Goal: Task Accomplishment & Management: Use online tool/utility

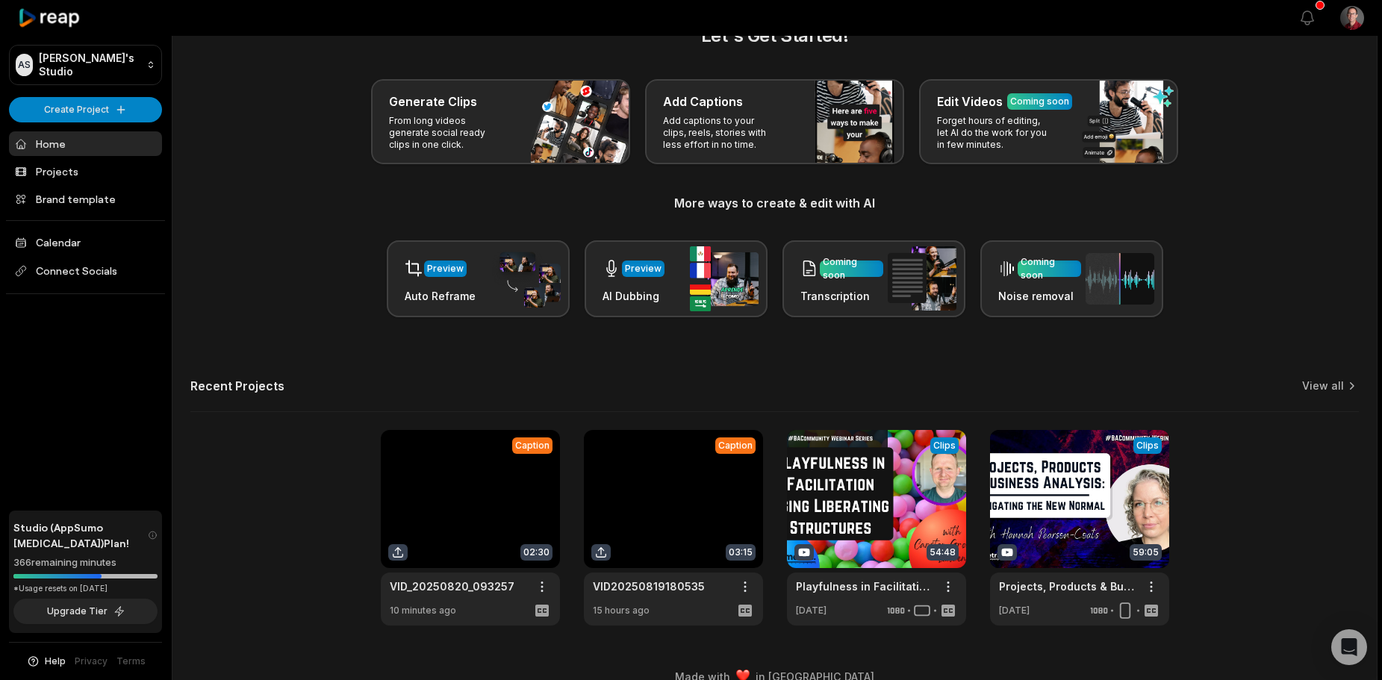
scroll to position [65, 0]
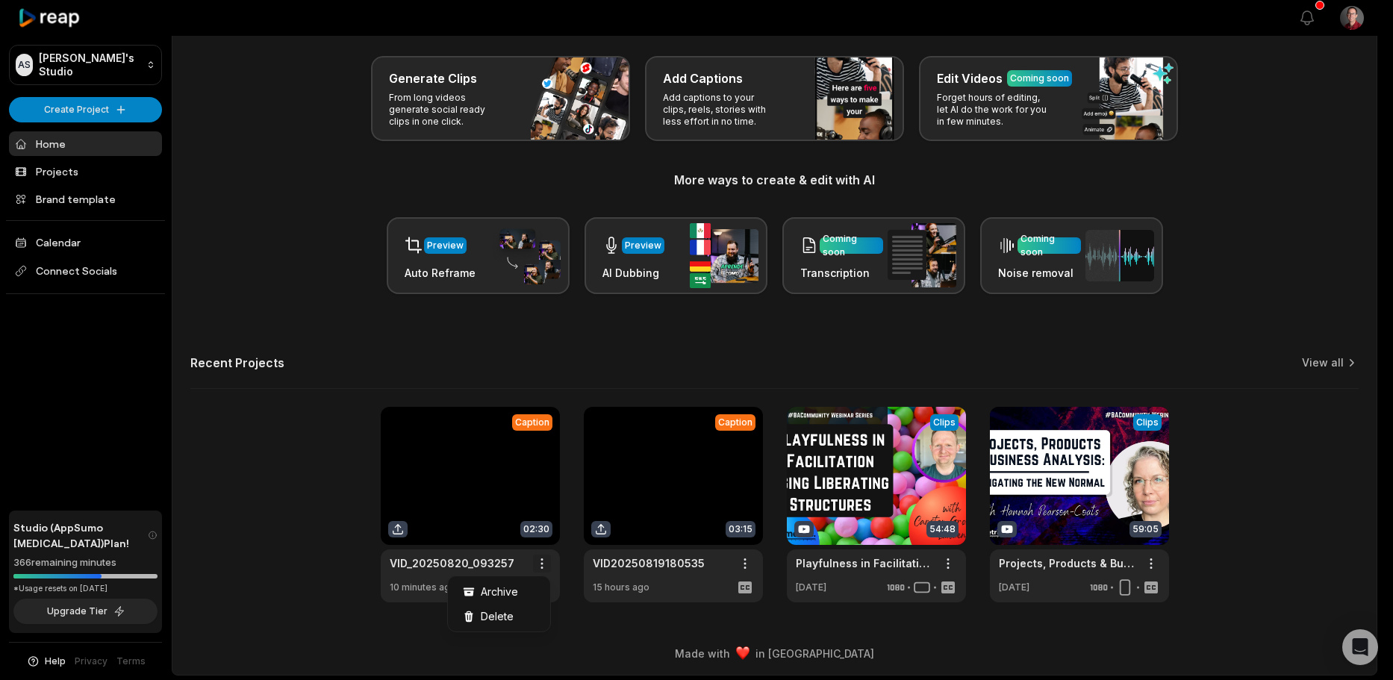
click at [543, 558] on html "AS [PERSON_NAME]'s Studio Create Project Home Projects Brand template Calendar …" at bounding box center [696, 275] width 1393 height 680
click at [458, 478] on html "AS [PERSON_NAME]'s Studio Create Project Home Projects Brand template Calendar …" at bounding box center [696, 275] width 1393 height 680
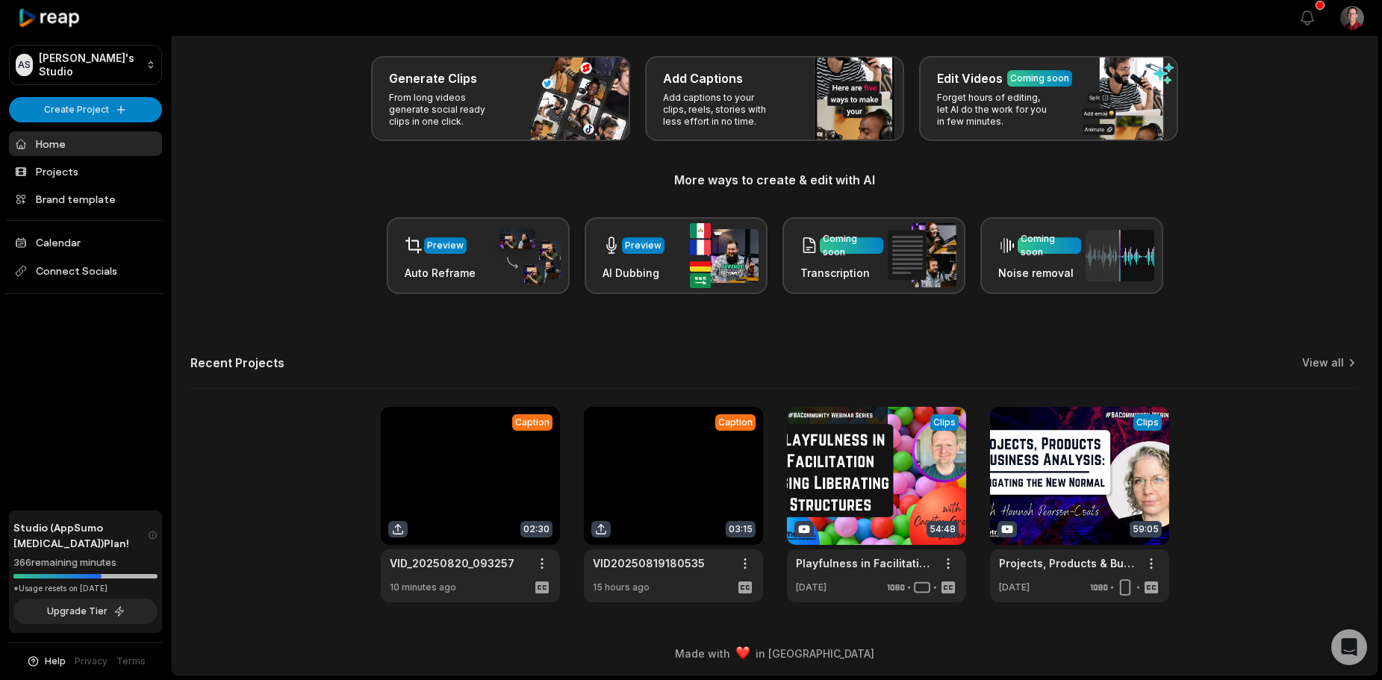
click at [458, 478] on link at bounding box center [470, 505] width 179 height 196
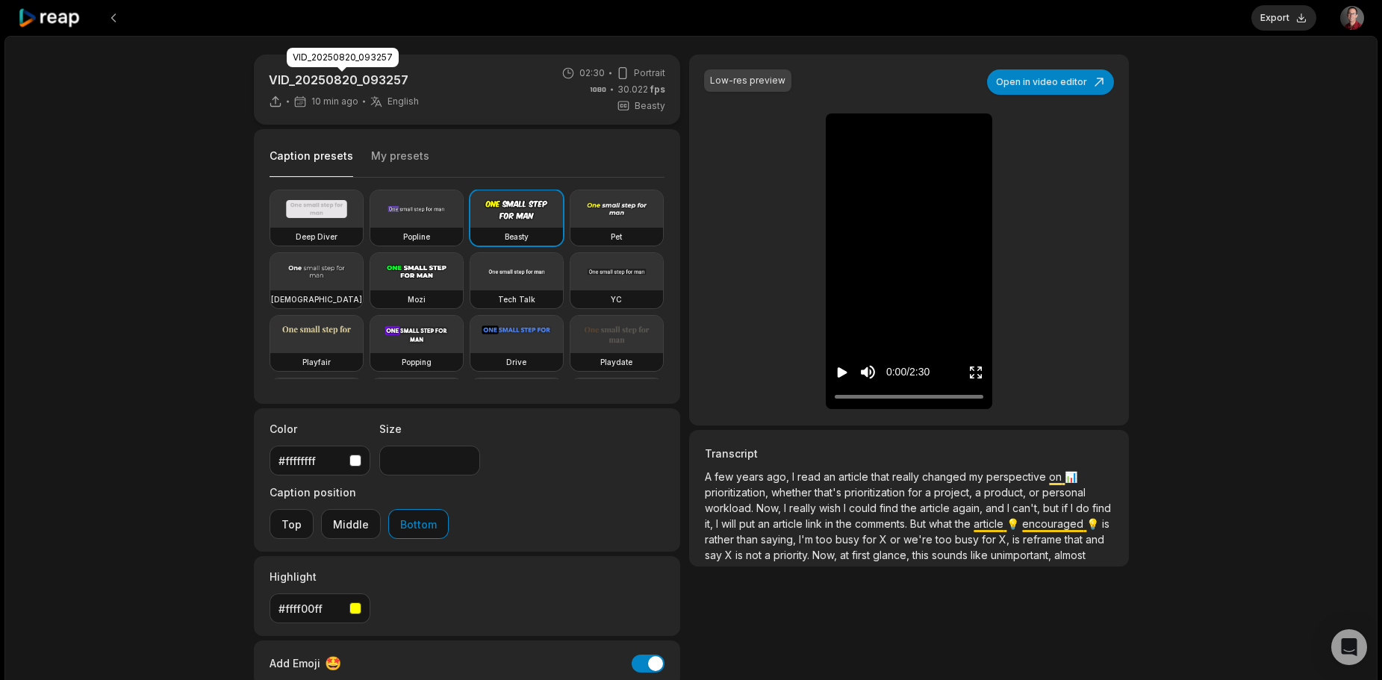
click at [355, 82] on p "VID_20250820_093257" at bounding box center [344, 80] width 150 height 18
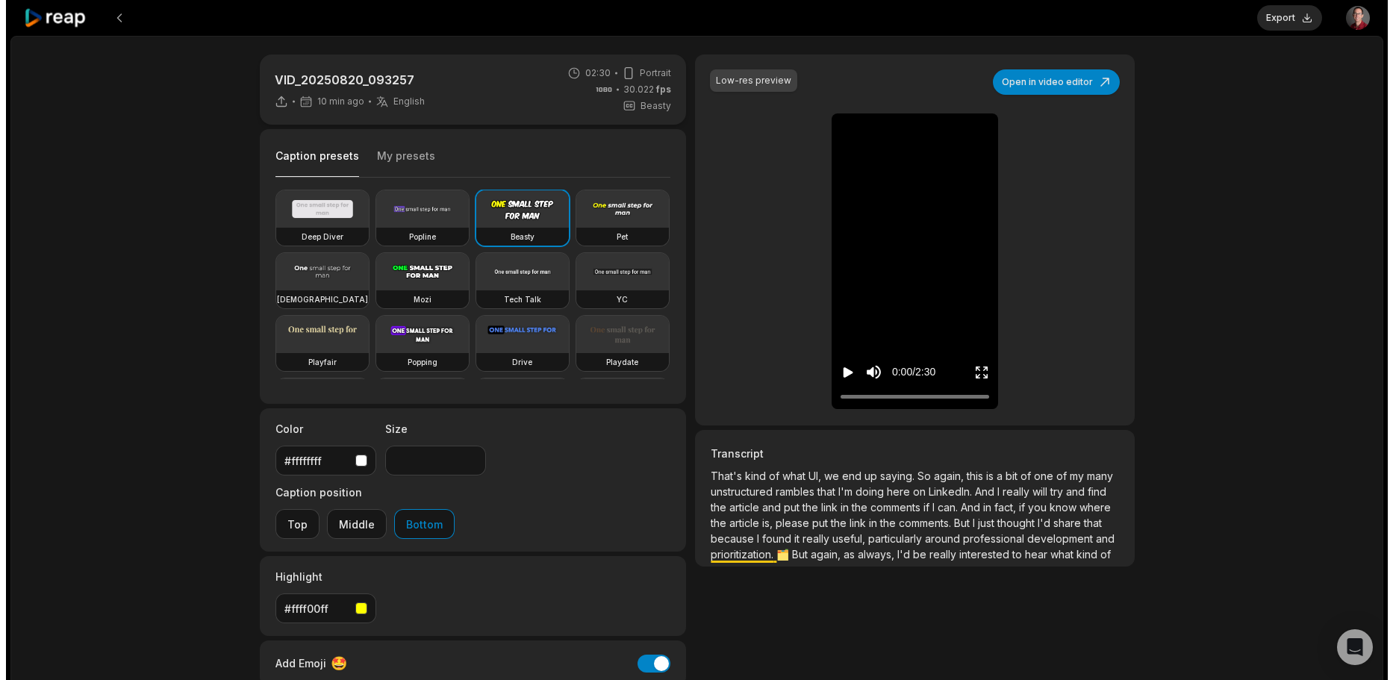
scroll to position [357, 0]
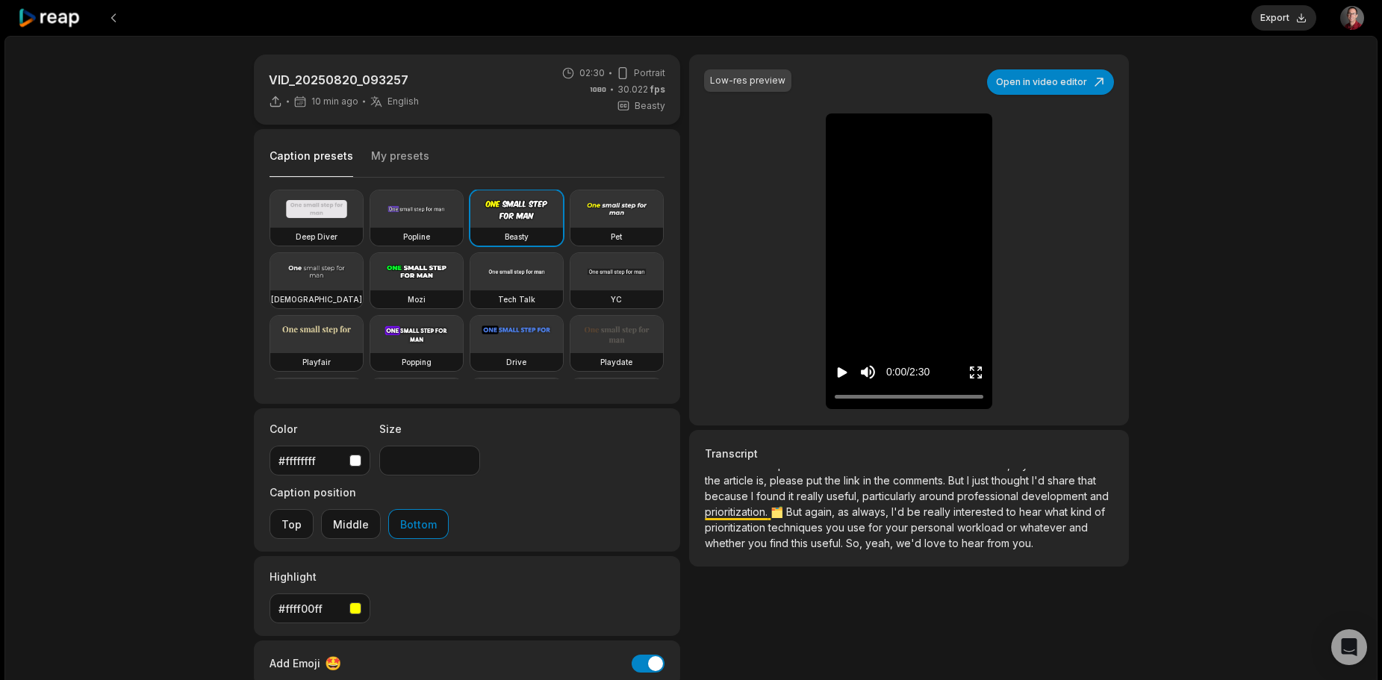
click at [908, 545] on span "we'd" at bounding box center [910, 543] width 28 height 13
click at [1036, 75] on button "Open in video editor" at bounding box center [1050, 81] width 127 height 25
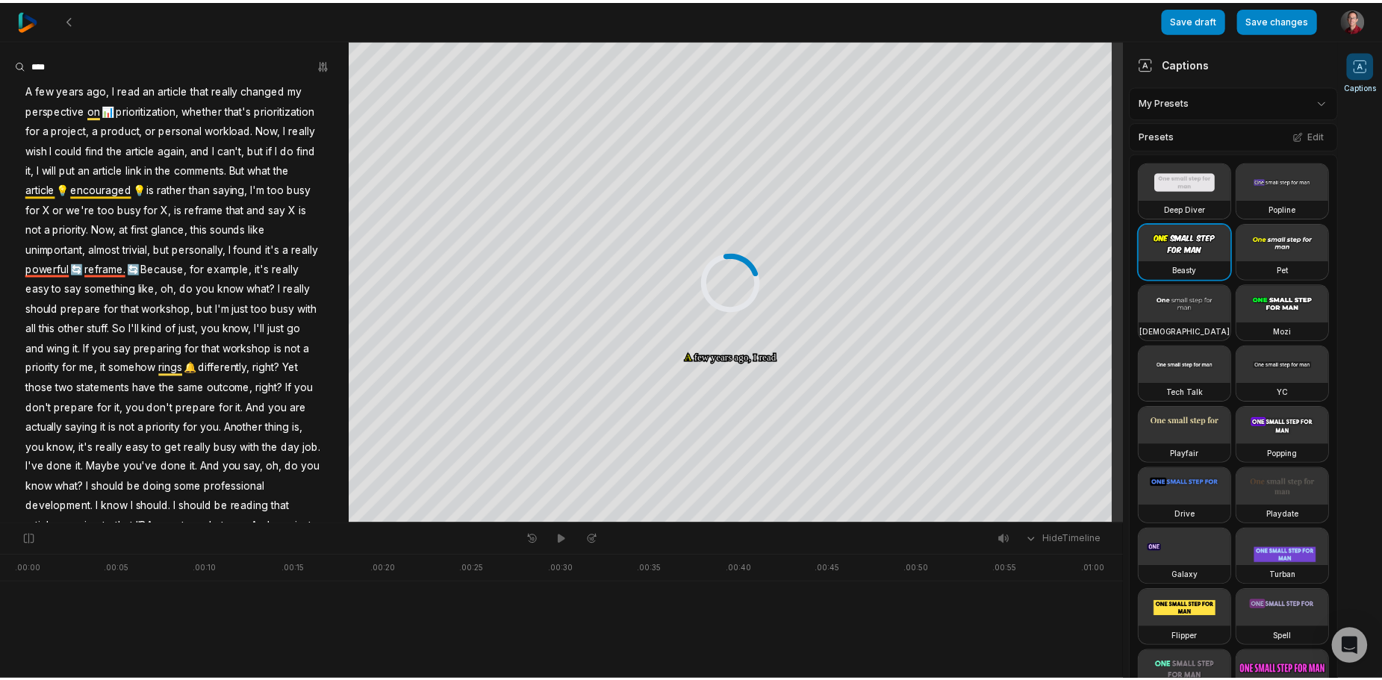
scroll to position [364, 0]
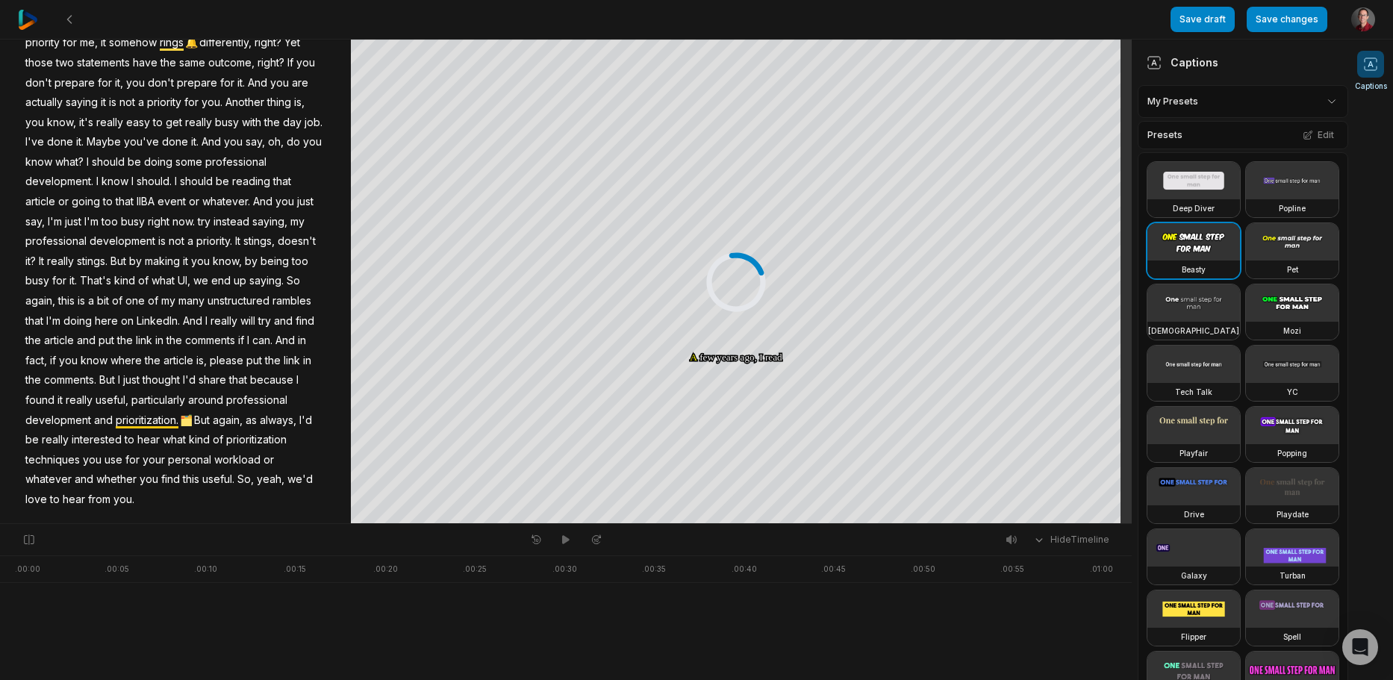
click at [286, 482] on span "we'd" at bounding box center [300, 479] width 28 height 20
click at [222, 389] on button "Correct word" at bounding box center [232, 398] width 101 height 19
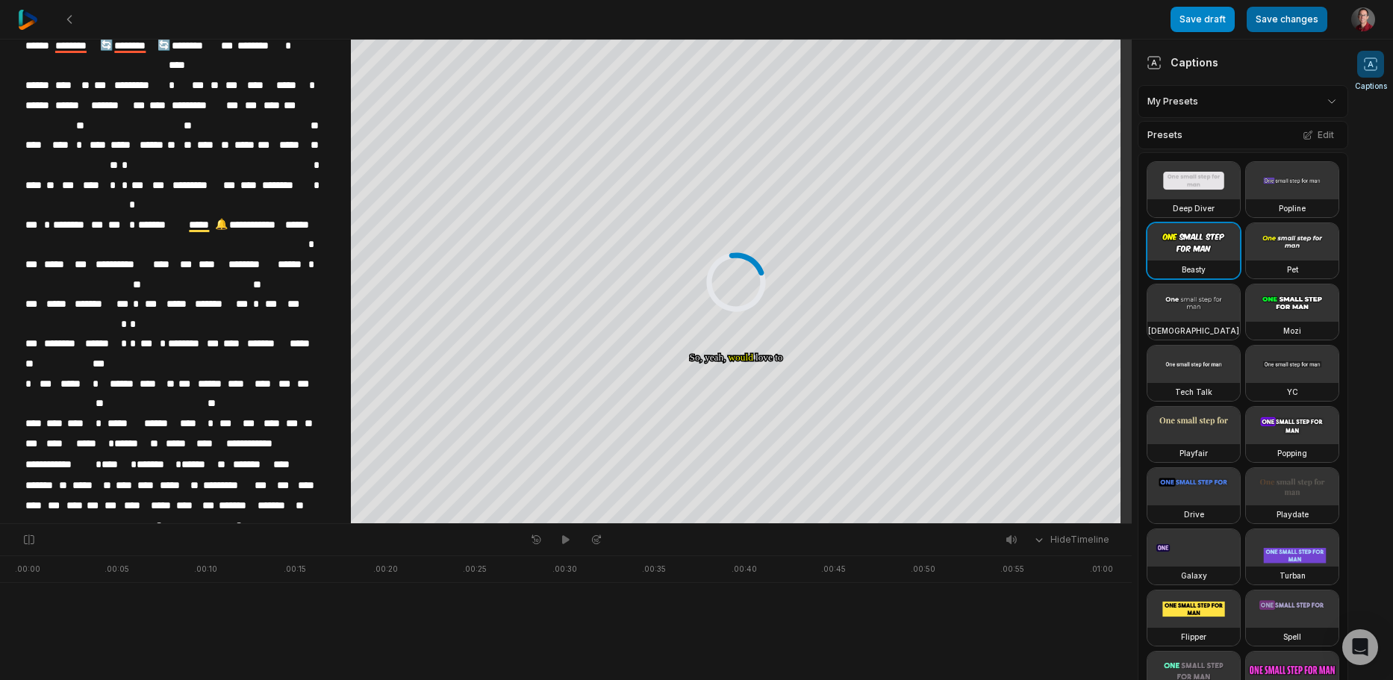
click at [1281, 13] on button "Save changes" at bounding box center [1286, 19] width 81 height 25
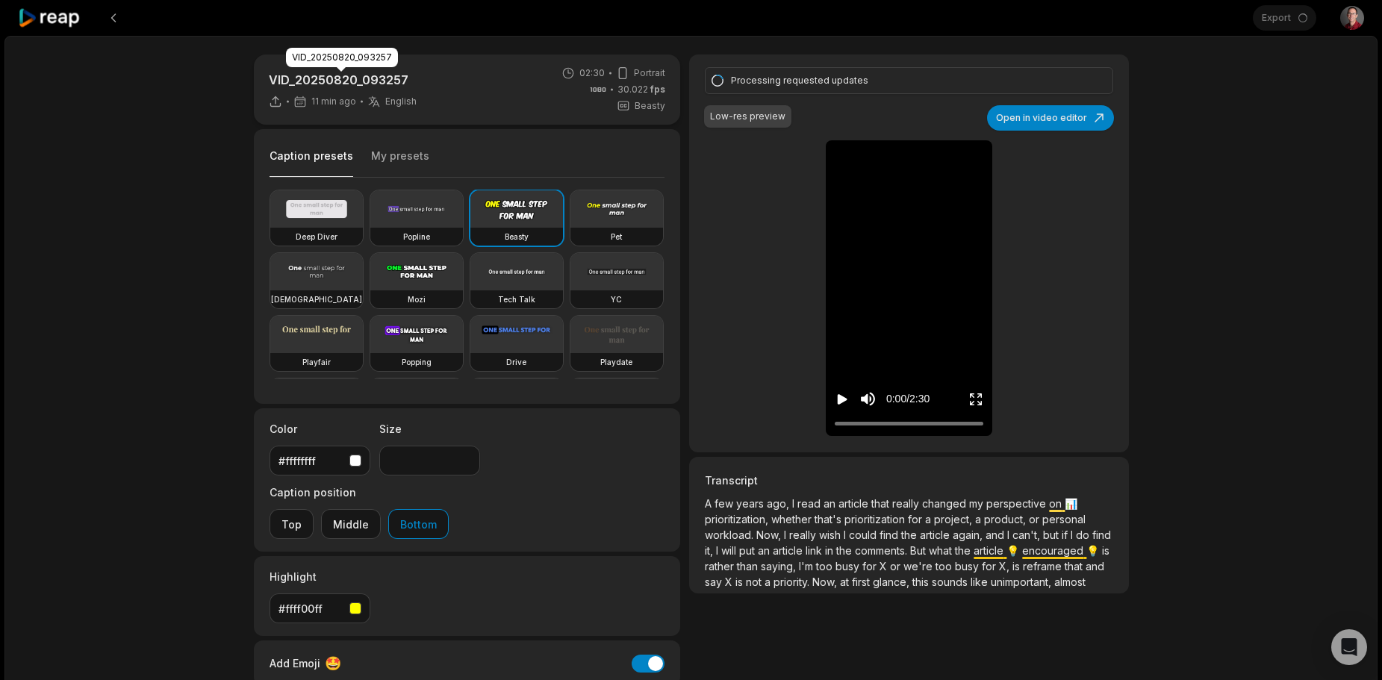
click at [375, 81] on p "VID_20250820_093257" at bounding box center [343, 80] width 148 height 18
click at [376, 81] on p "VID_20250820_093257" at bounding box center [343, 80] width 148 height 18
click at [377, 81] on p "VID_20250820_093257" at bounding box center [343, 80] width 148 height 18
click at [393, 81] on p "VID_20250820_093257" at bounding box center [343, 80] width 148 height 18
click at [399, 79] on p "VID_20250820_093257" at bounding box center [343, 80] width 148 height 18
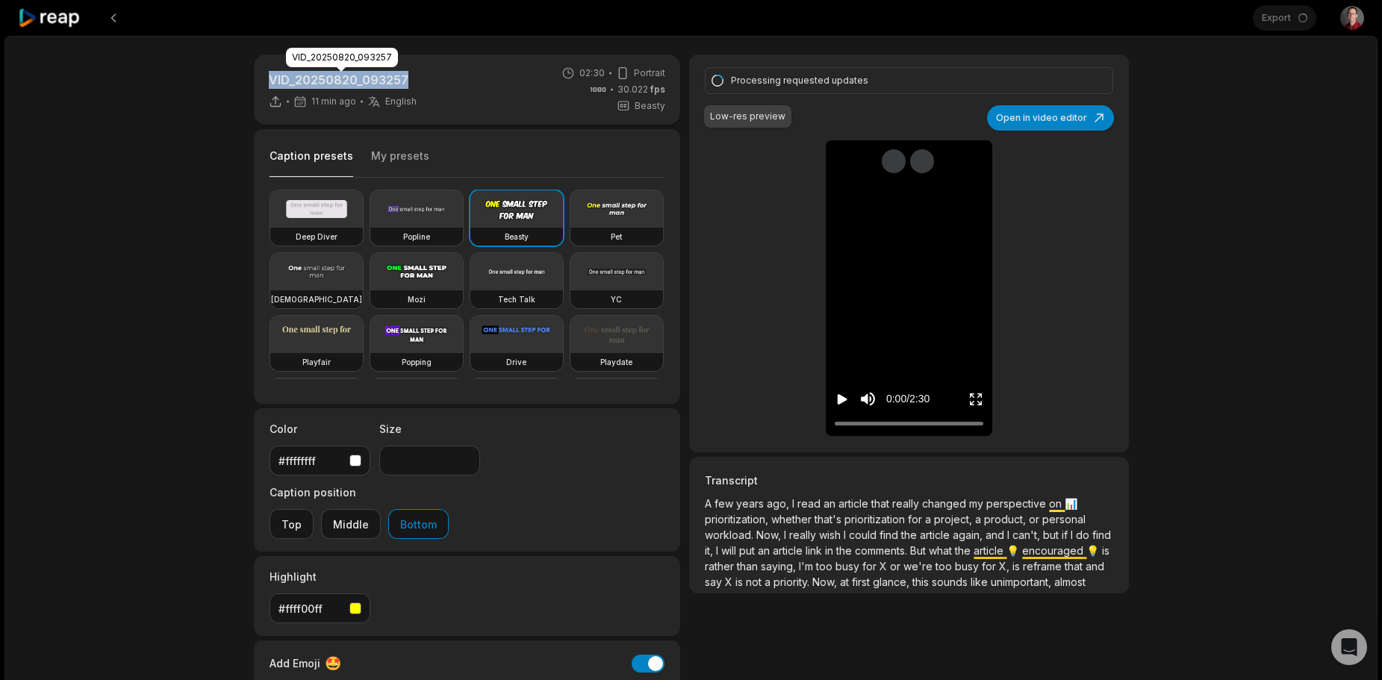
click at [399, 79] on p "VID_20250820_093257" at bounding box center [343, 80] width 148 height 18
click at [475, 90] on div "VID_20250820_093257 11 min ago English en 02:30 Portrait 30.022 fps Beasty" at bounding box center [467, 89] width 427 height 70
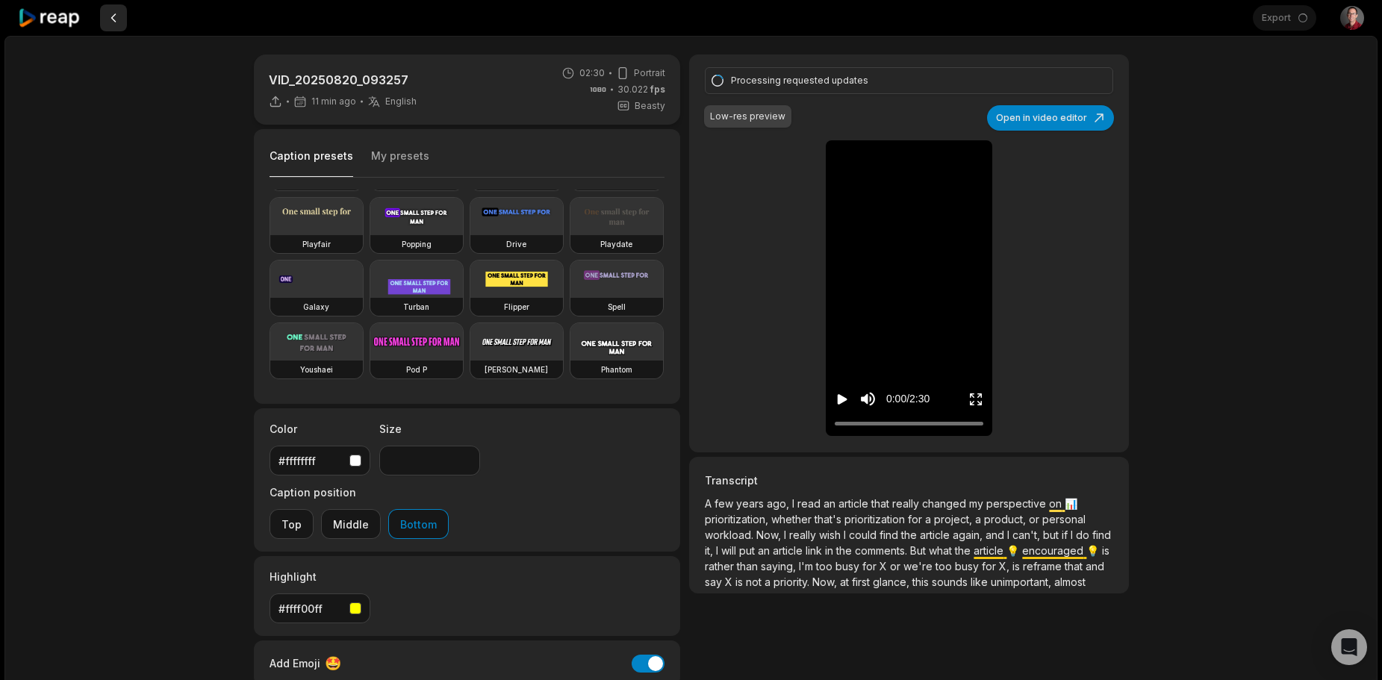
click at [107, 22] on button at bounding box center [113, 17] width 27 height 27
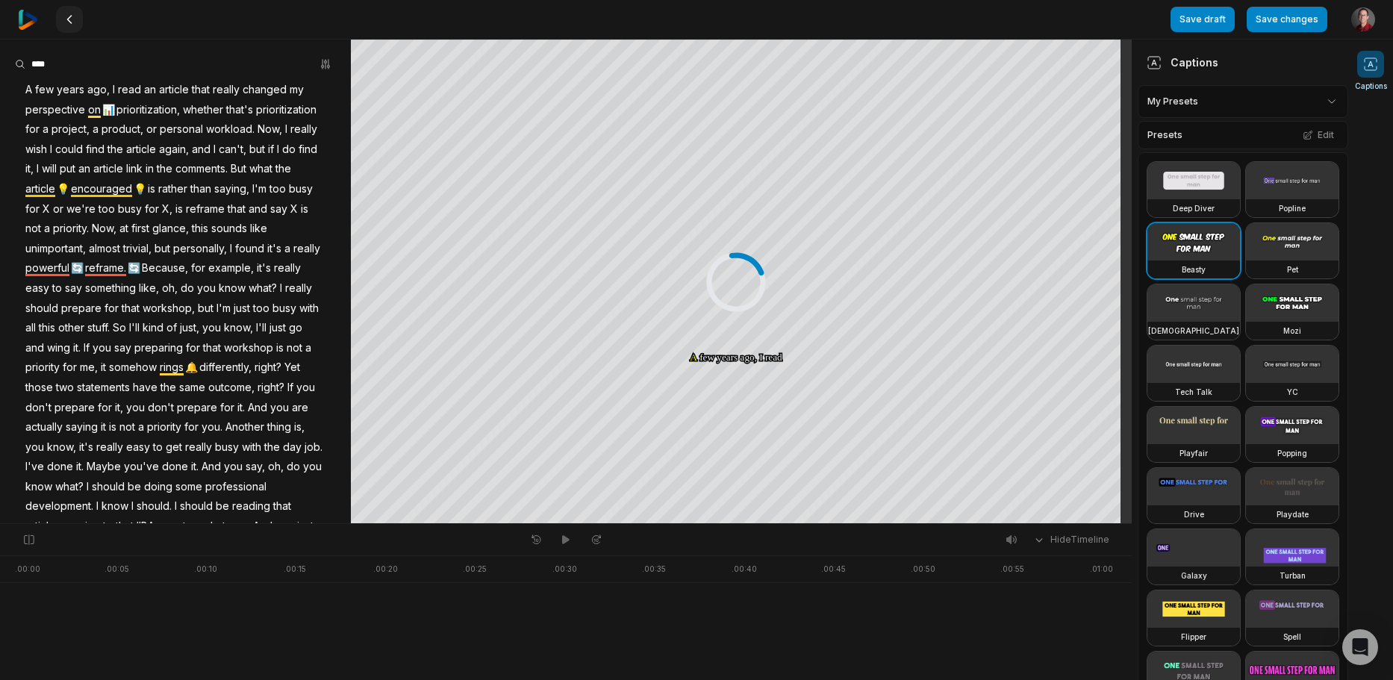
click at [72, 22] on icon at bounding box center [69, 19] width 12 height 12
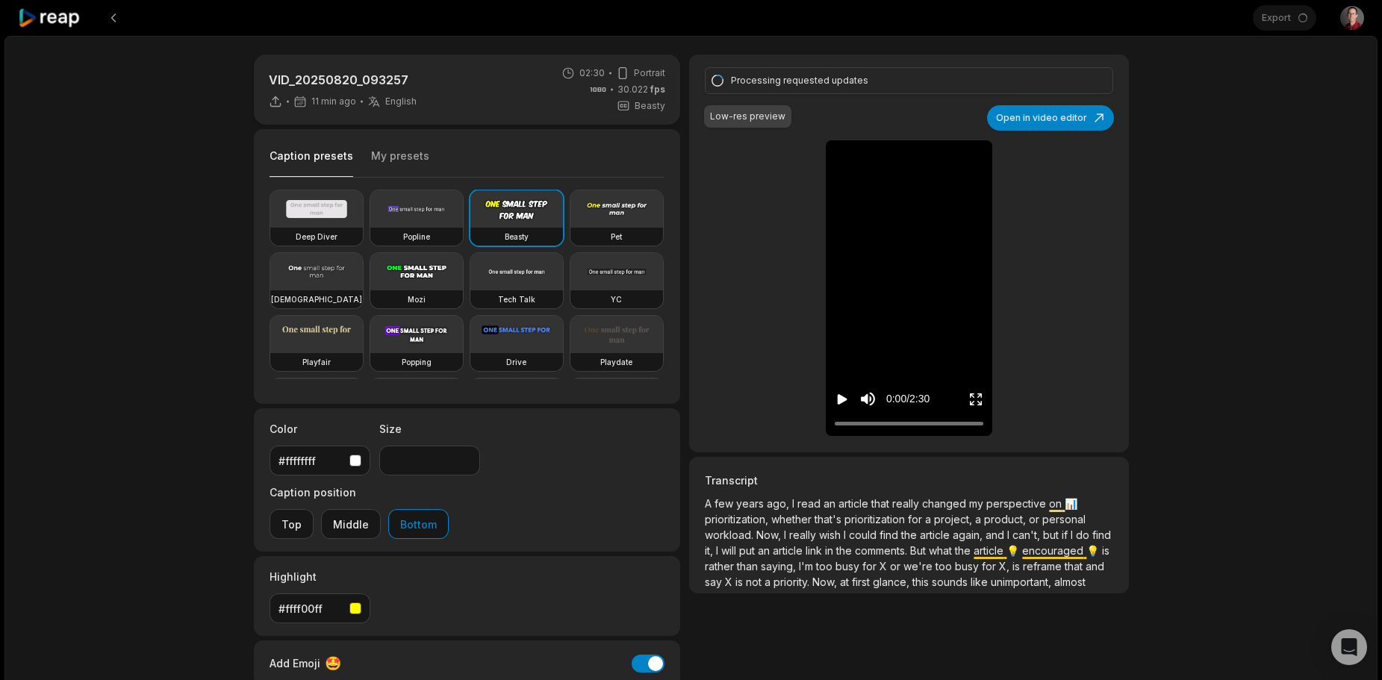
click at [72, 22] on icon at bounding box center [49, 18] width 63 height 20
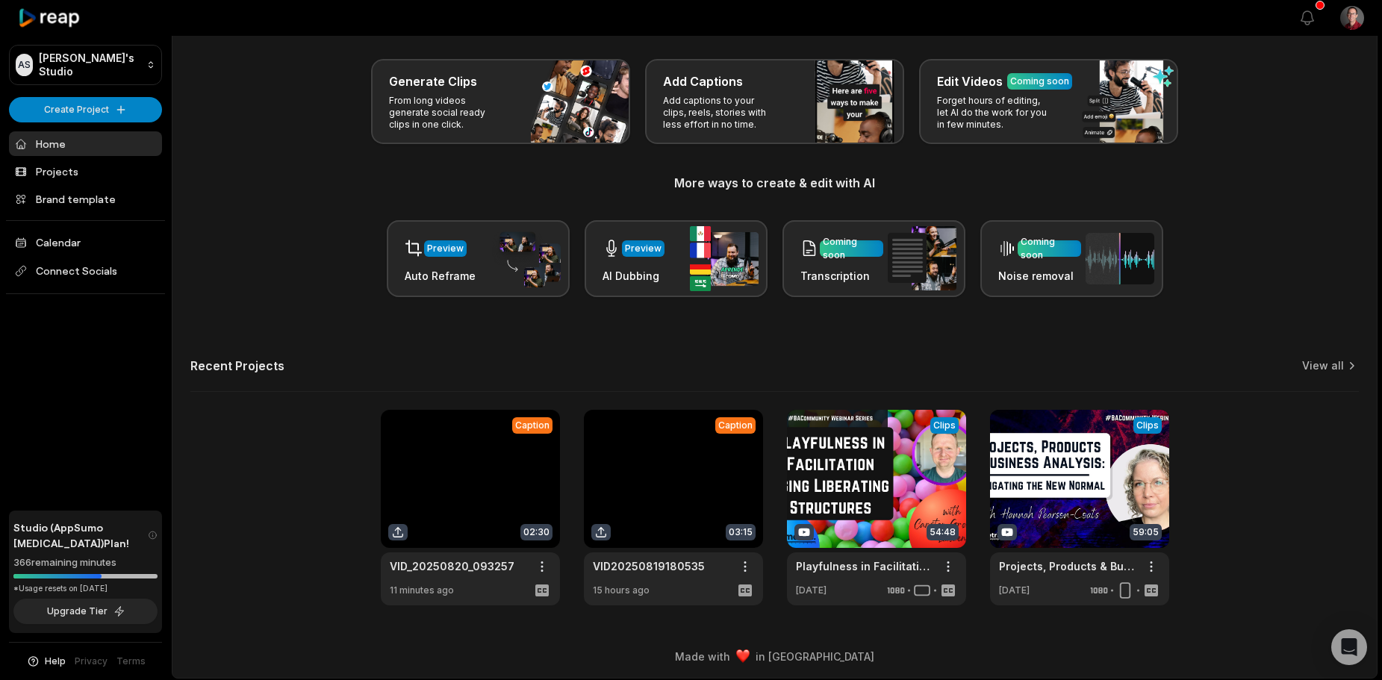
scroll to position [65, 0]
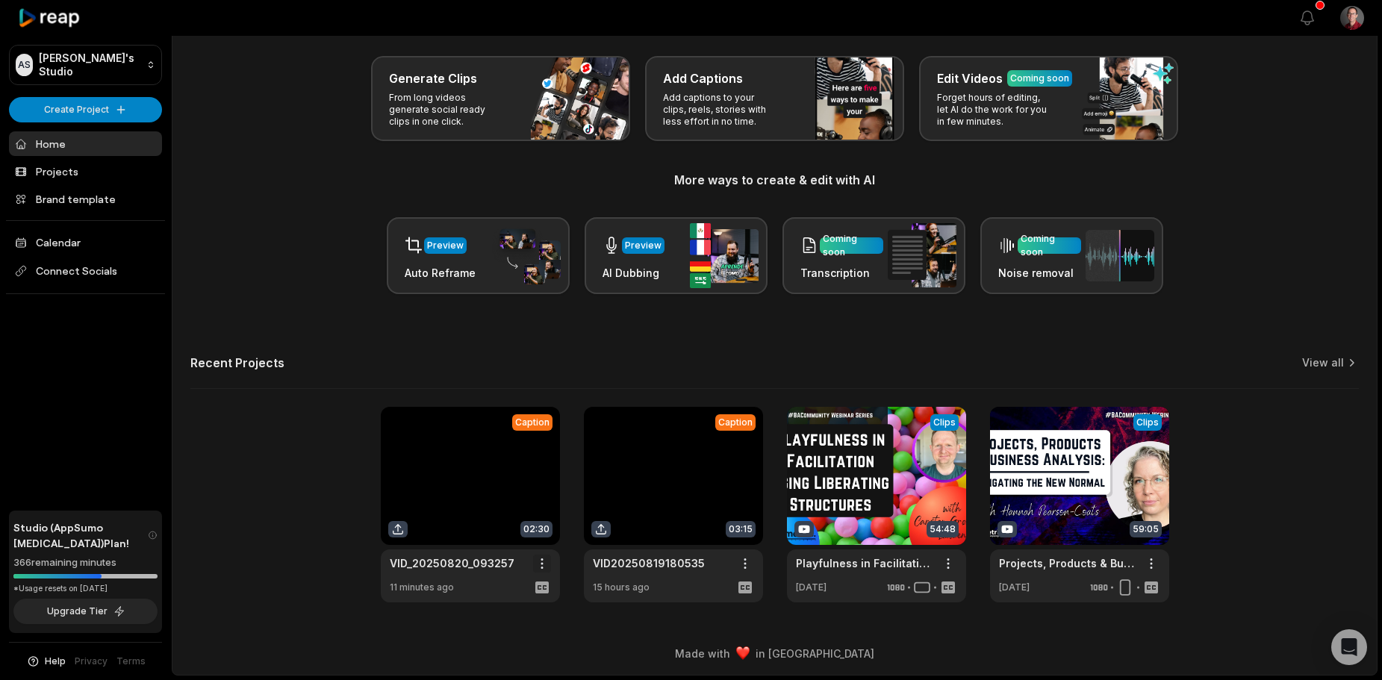
click at [538, 561] on html "AS Adrian's Studio Create Project Home Projects Brand template Calendar Connect…" at bounding box center [691, 275] width 1382 height 680
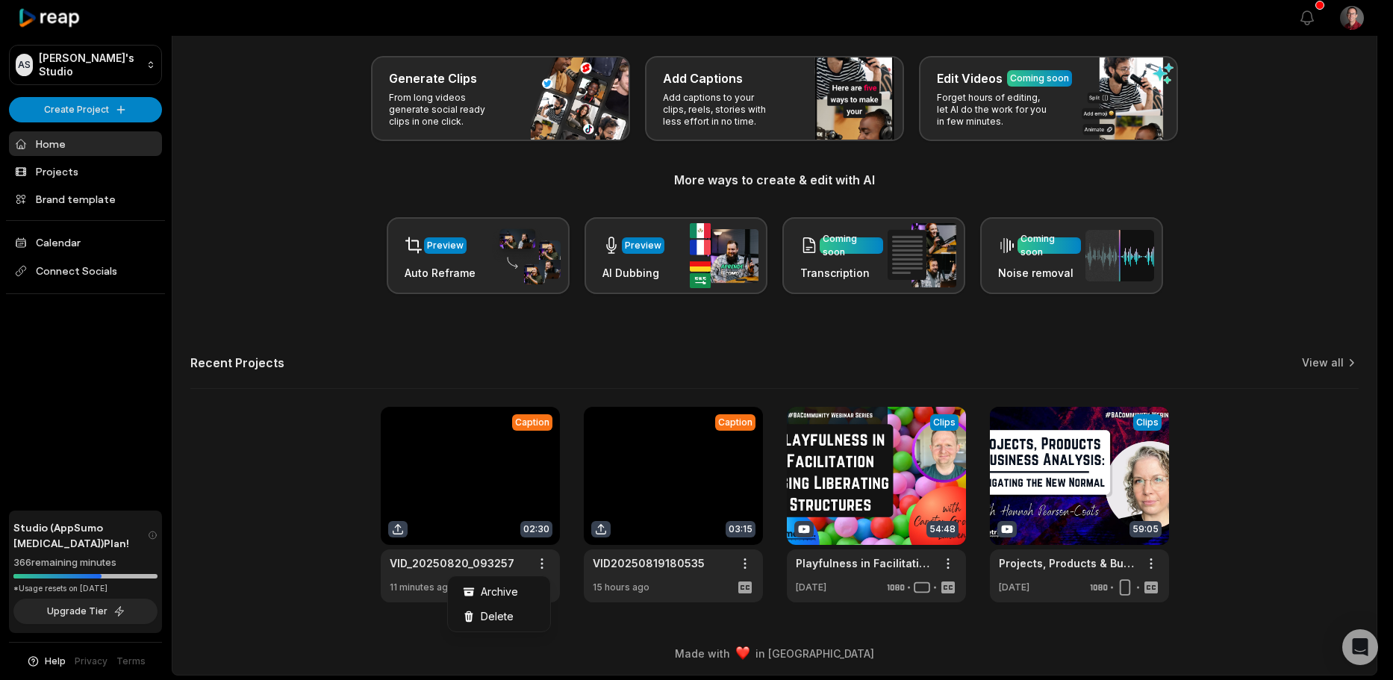
click at [302, 578] on html "AS Adrian's Studio Create Project Home Projects Brand template Calendar Connect…" at bounding box center [696, 275] width 1393 height 680
click at [741, 560] on html "AS Adrian's Studio Create Project Home Projects Brand template Calendar Connect…" at bounding box center [696, 275] width 1393 height 680
click at [466, 615] on html "AS Adrian's Studio Create Project Home Projects Brand template Calendar Connect…" at bounding box center [696, 275] width 1393 height 680
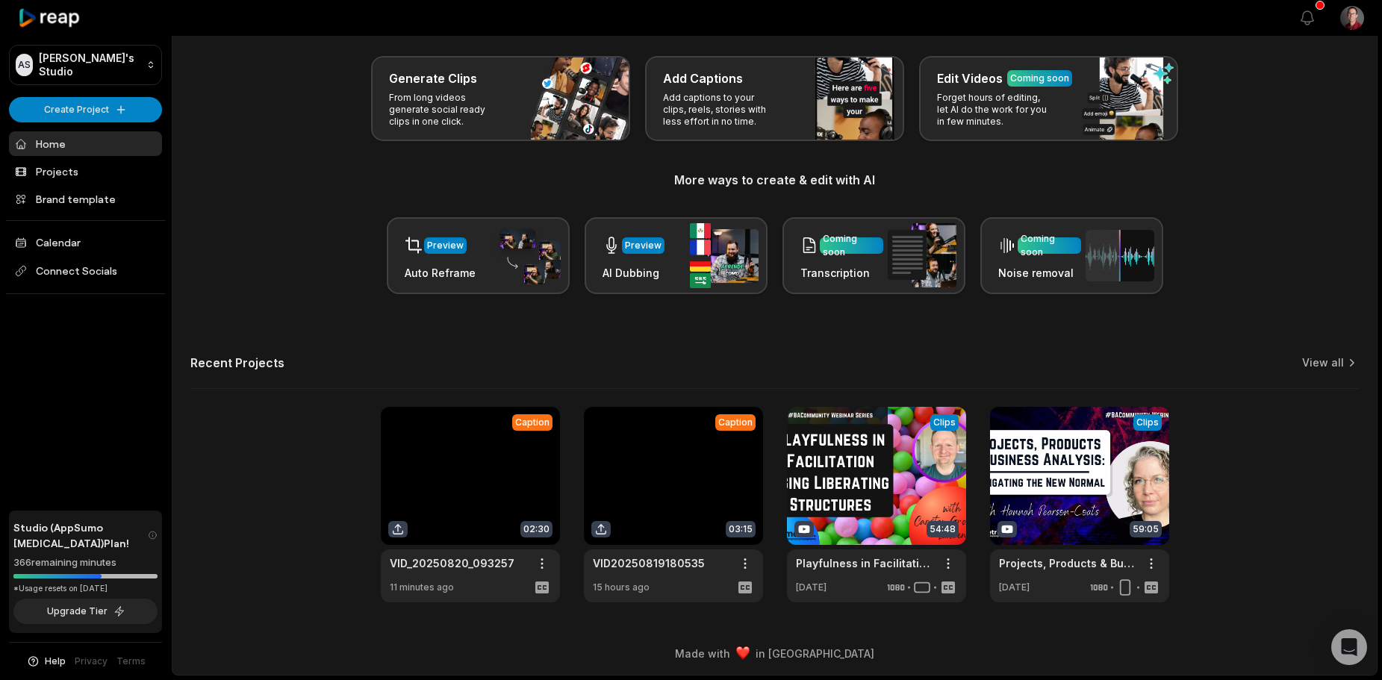
click at [1317, 375] on div "Recent Projects View all" at bounding box center [774, 372] width 1168 height 34
click at [1311, 363] on link "View all" at bounding box center [1323, 362] width 42 height 15
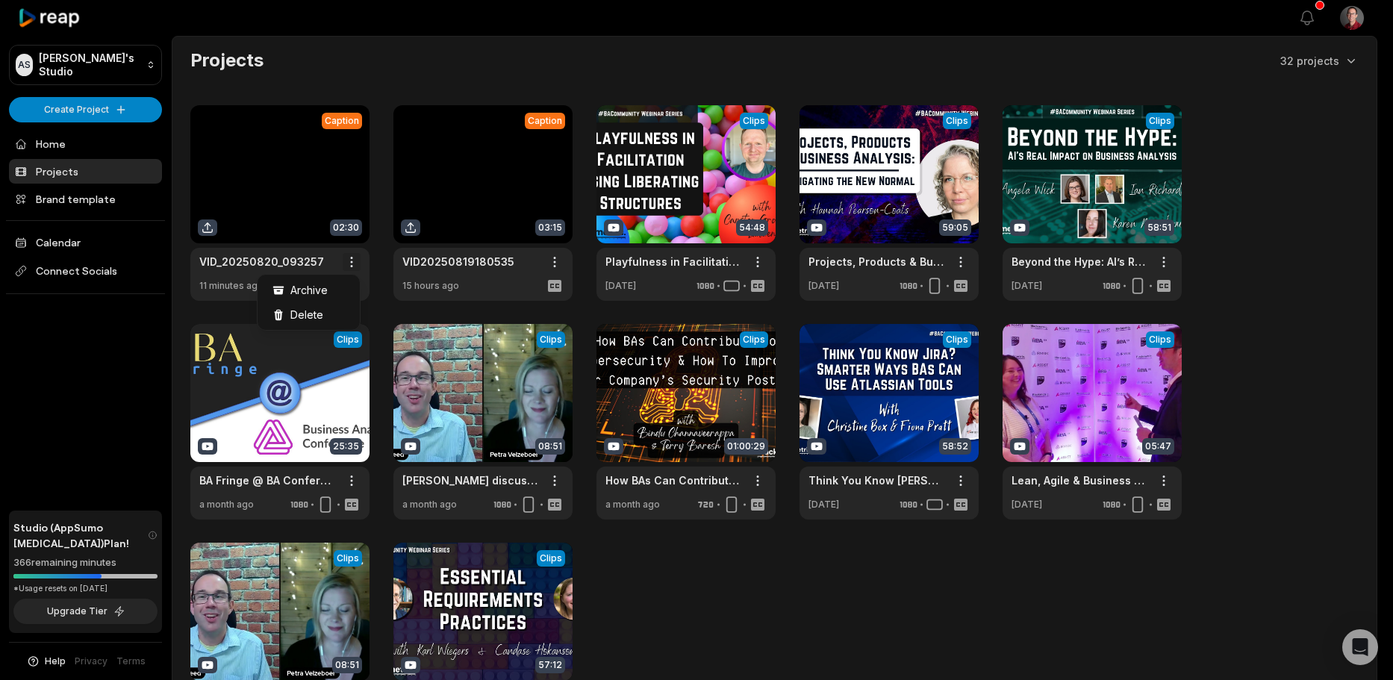
click at [348, 261] on html "AS Adrian's Studio Create Project Home Projects Brand template Calendar Connect…" at bounding box center [696, 340] width 1393 height 680
click at [552, 261] on html "AS Adrian's Studio Create Project Home Projects Brand template Calendar Connect…" at bounding box center [696, 340] width 1393 height 680
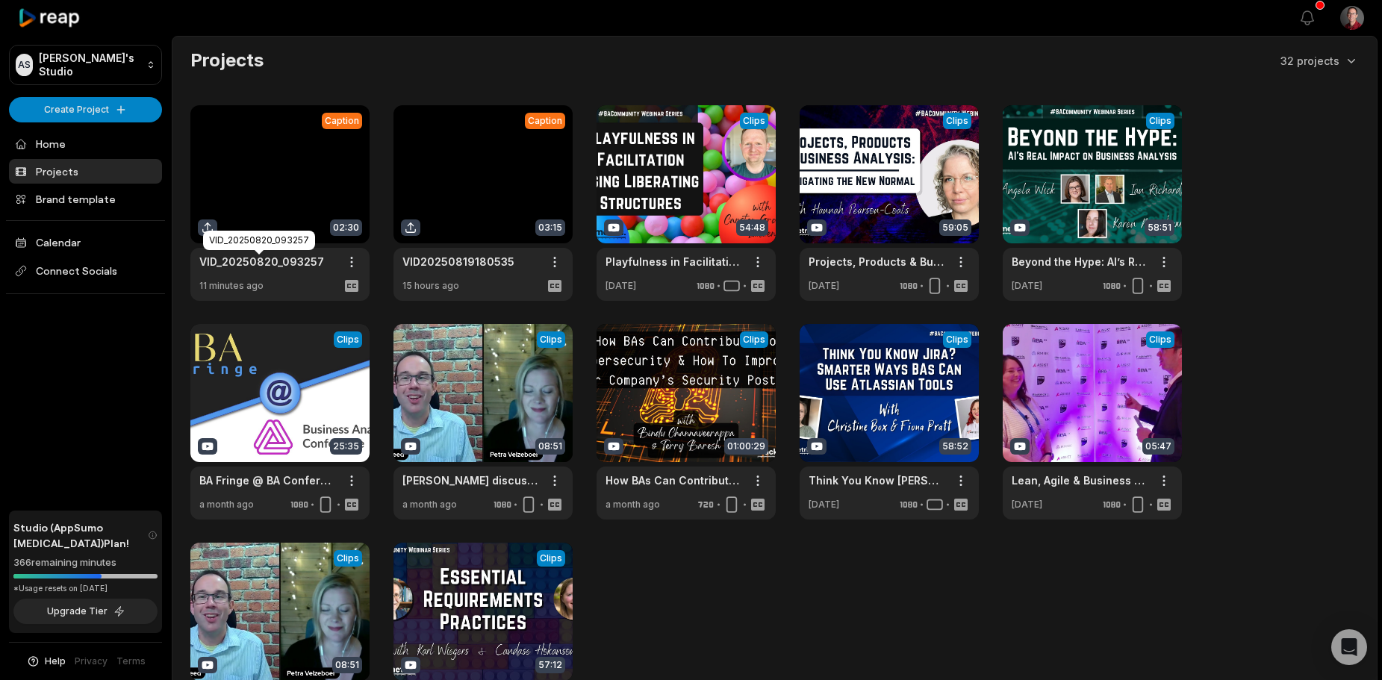
click at [313, 262] on link "VID_20250820_093257" at bounding box center [261, 262] width 125 height 16
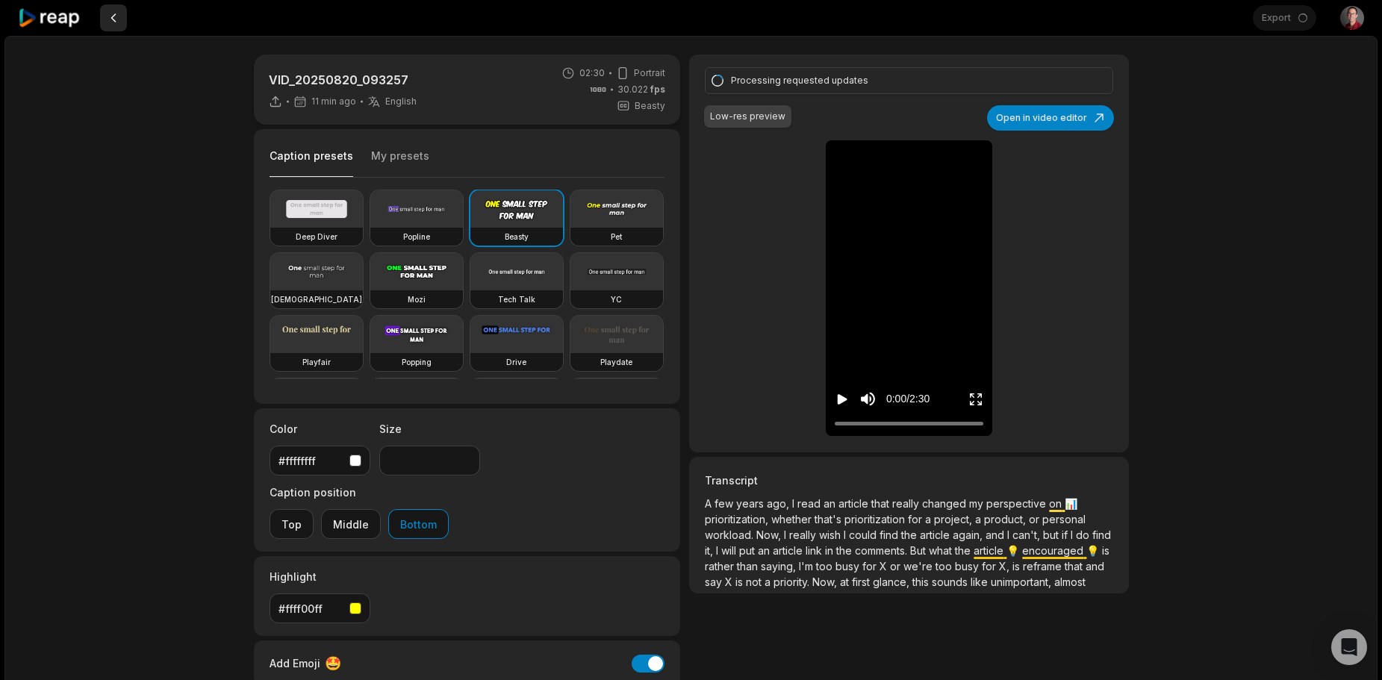
click at [119, 18] on button at bounding box center [113, 17] width 27 height 27
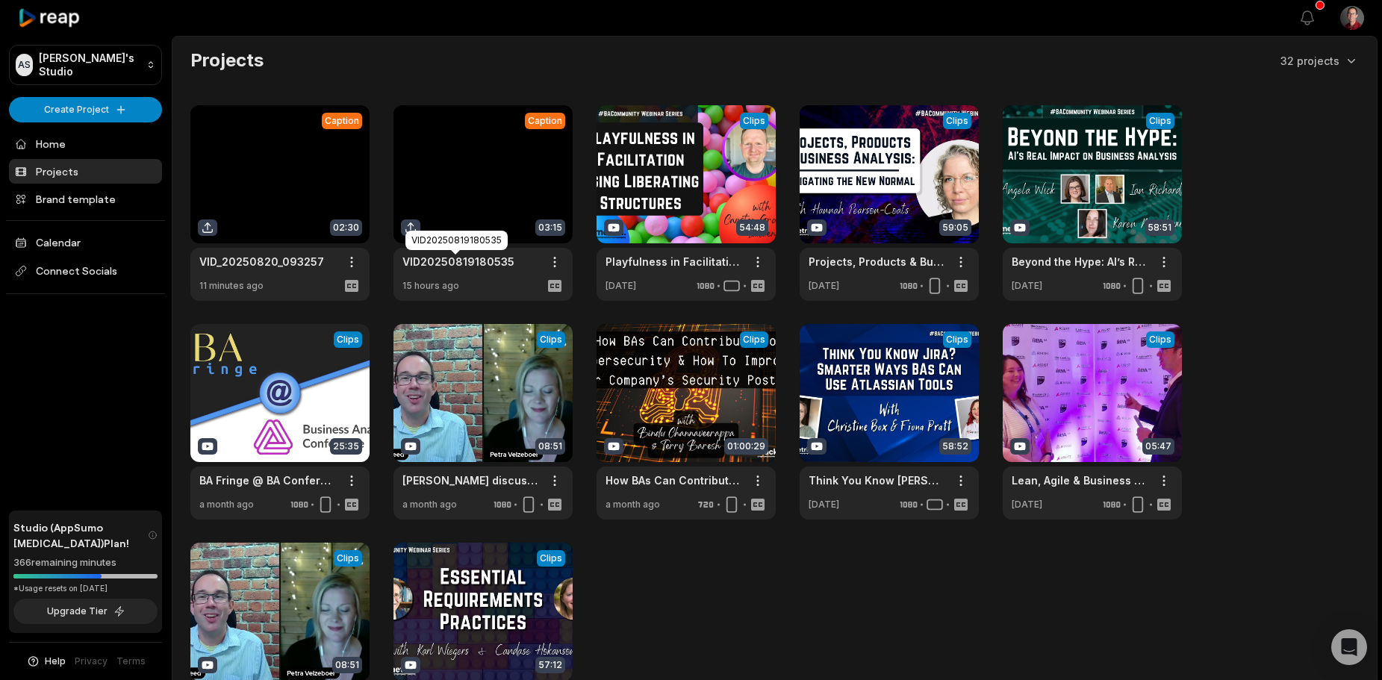
click at [453, 257] on link "VID20250819180535" at bounding box center [458, 262] width 112 height 16
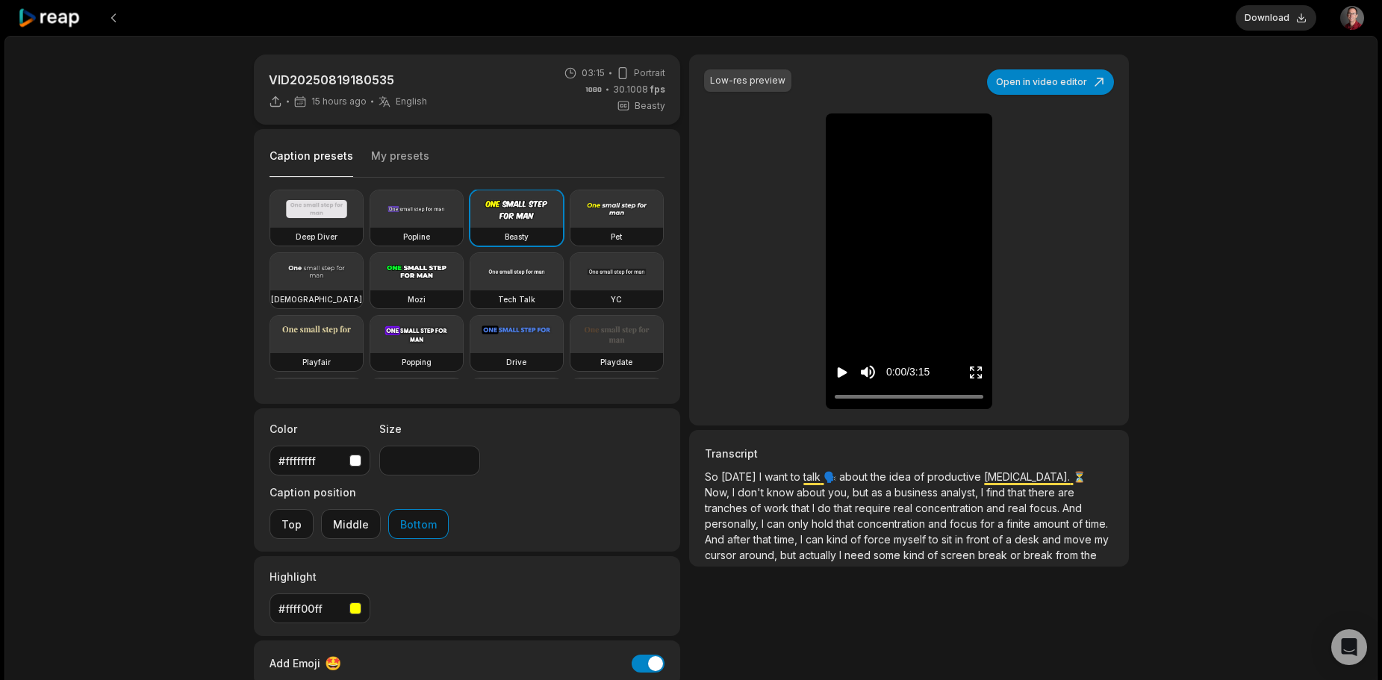
click at [366, 82] on p "VID20250819180535" at bounding box center [348, 80] width 158 height 18
click at [104, 16] on button at bounding box center [113, 17] width 27 height 27
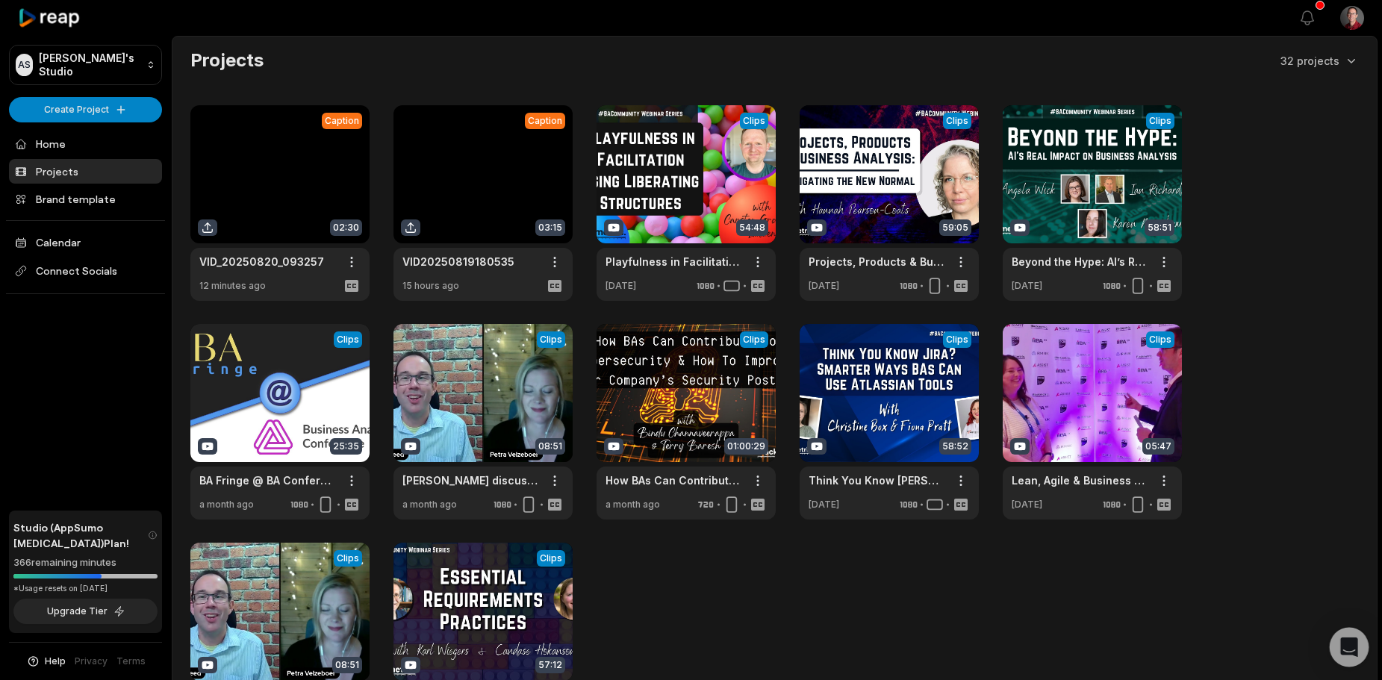
click at [1356, 643] on icon "Open Intercom Messenger" at bounding box center [1348, 646] width 19 height 19
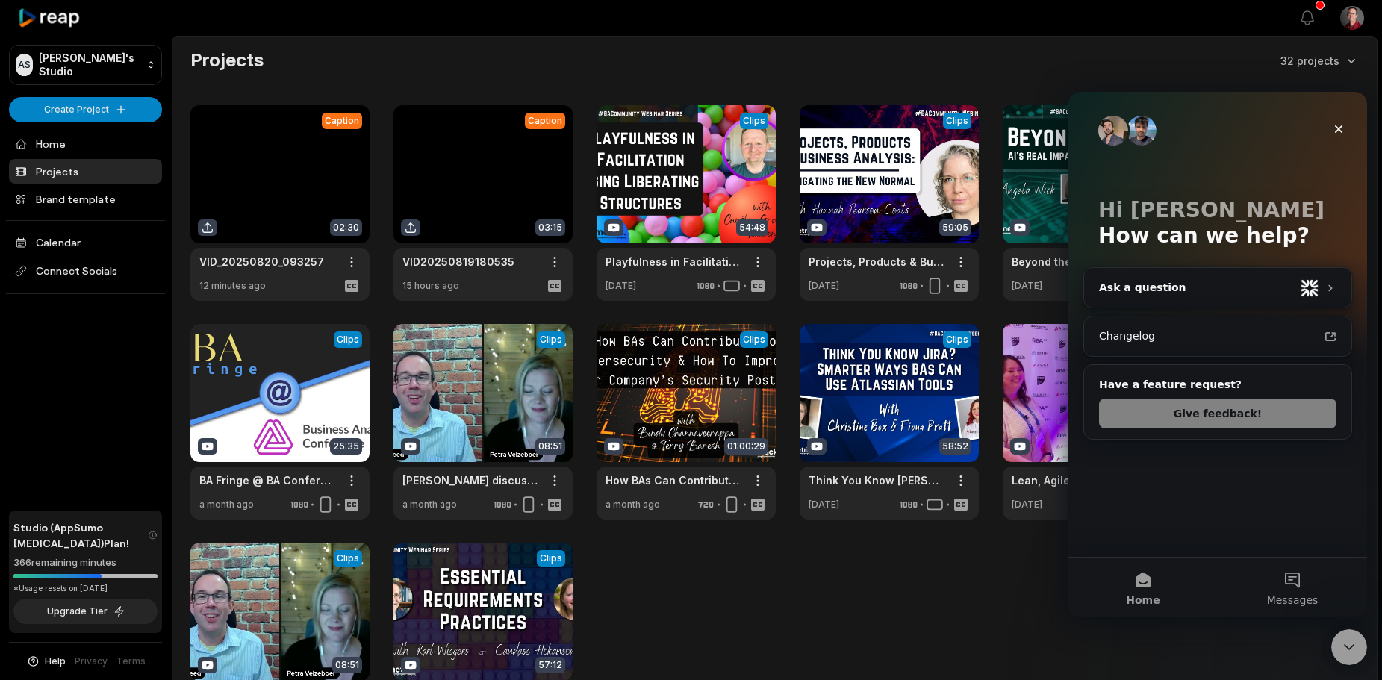
click at [1164, 414] on button "Give feedback!" at bounding box center [1217, 414] width 237 height 30
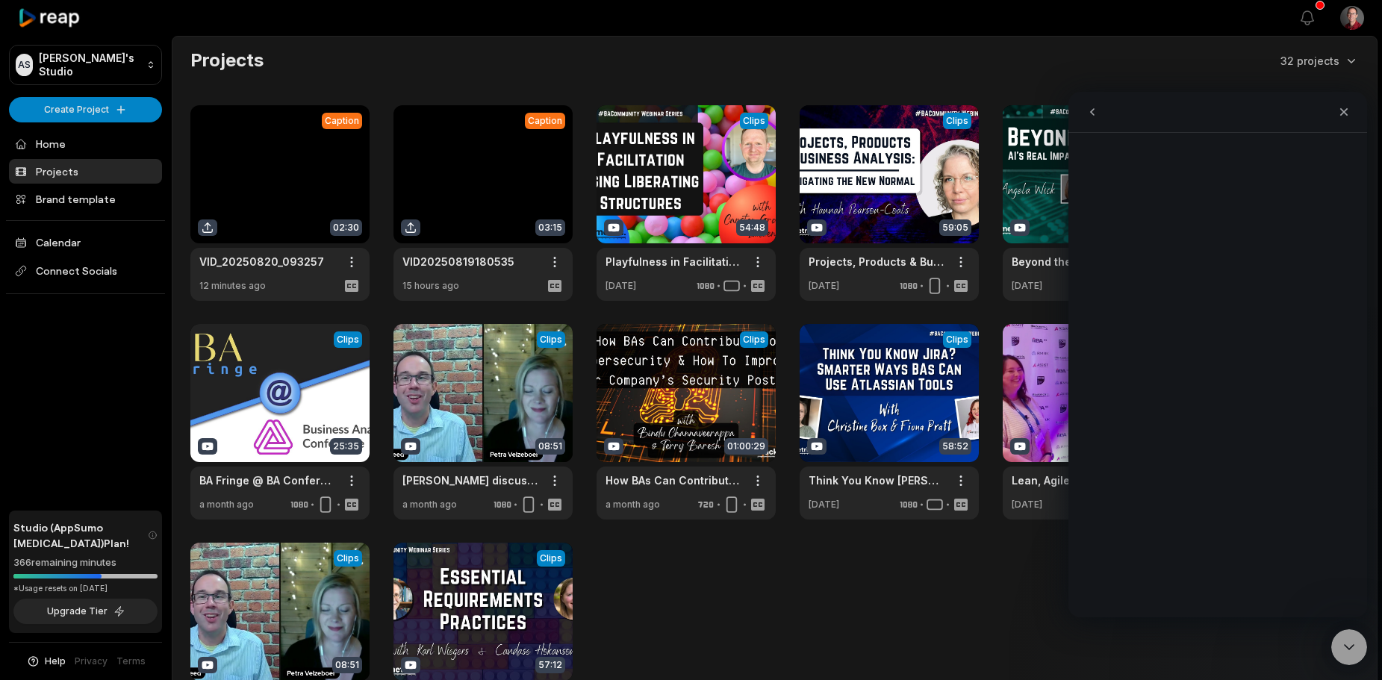
click at [276, 194] on link at bounding box center [279, 203] width 179 height 196
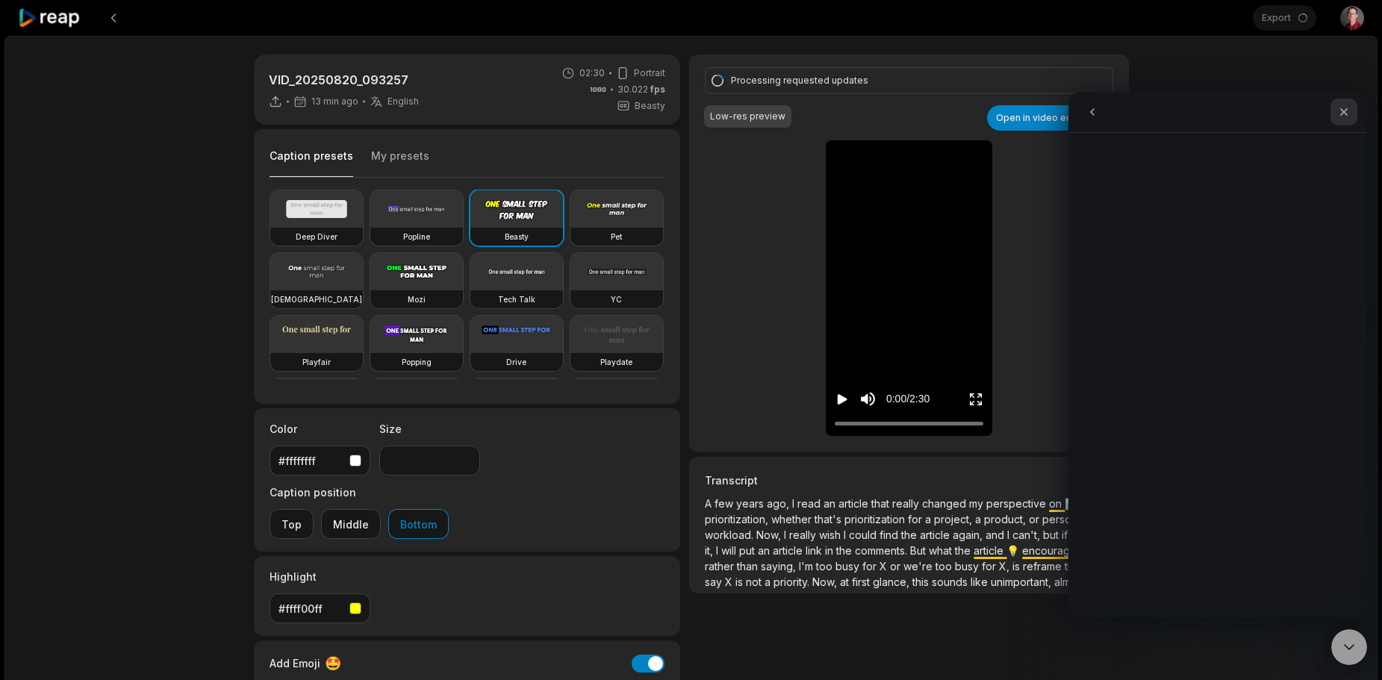
click at [1347, 112] on icon "Close" at bounding box center [1344, 112] width 12 height 12
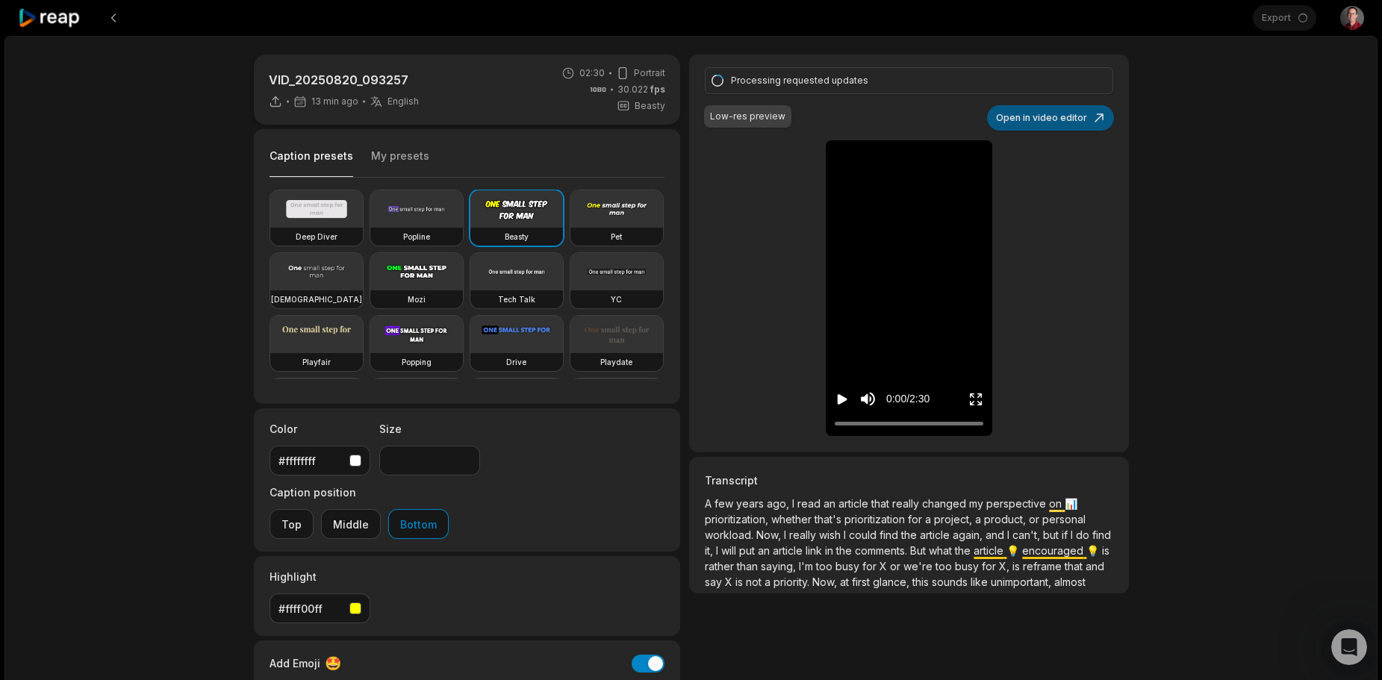
click at [1032, 121] on button "Open in video editor" at bounding box center [1050, 117] width 127 height 25
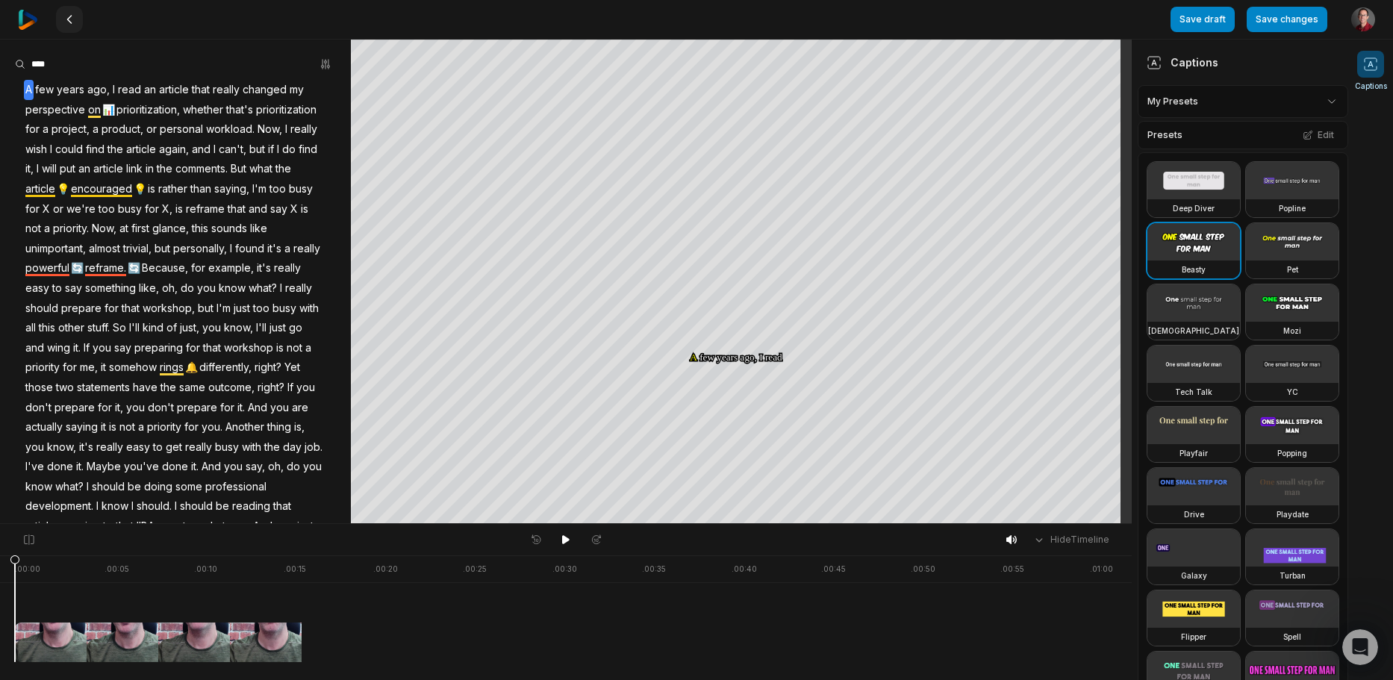
click at [63, 25] on icon at bounding box center [69, 19] width 12 height 12
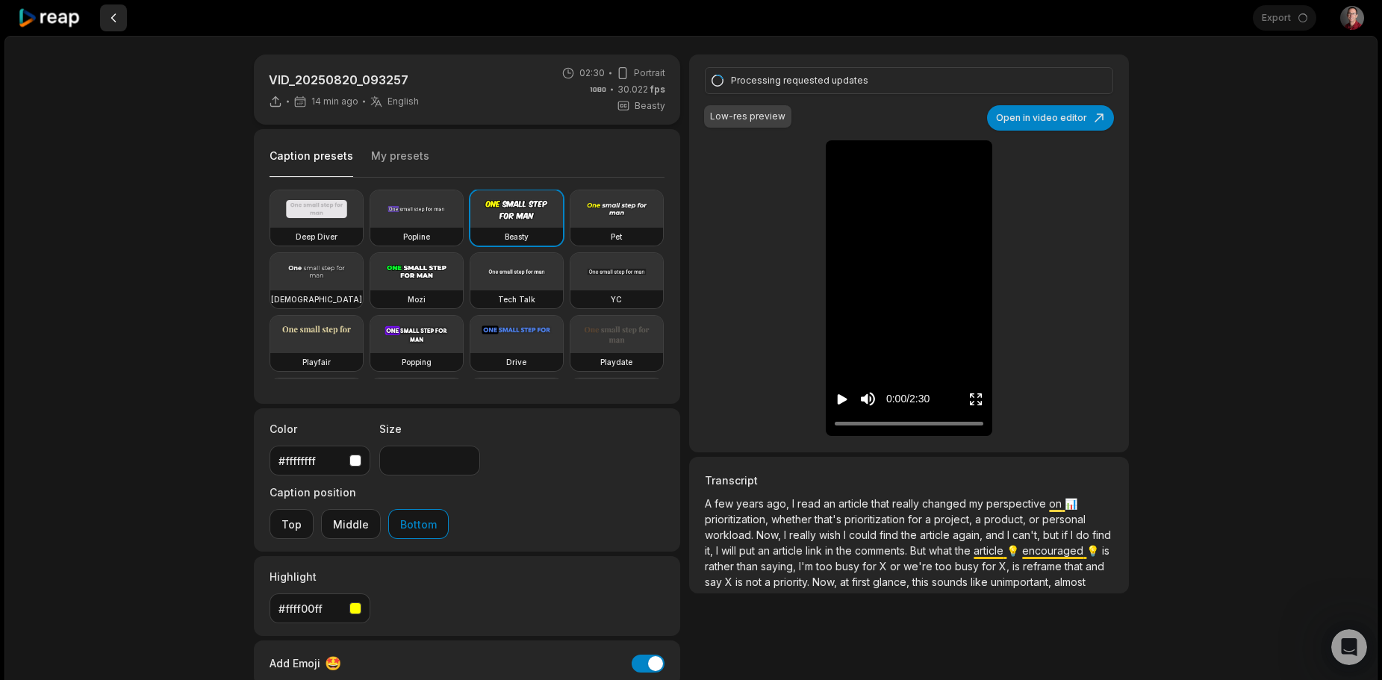
click at [113, 17] on button at bounding box center [113, 17] width 27 height 27
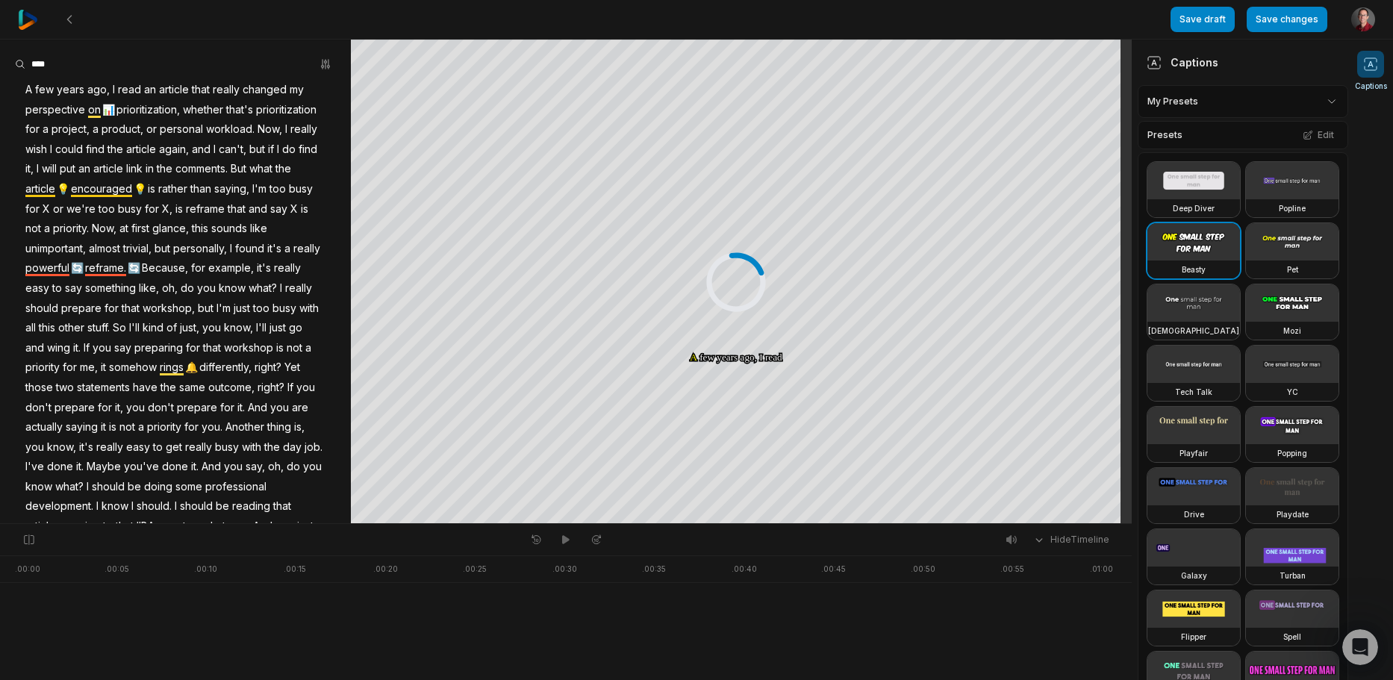
click at [20, 18] on img at bounding box center [28, 20] width 20 height 20
